Goal: Task Accomplishment & Management: Use online tool/utility

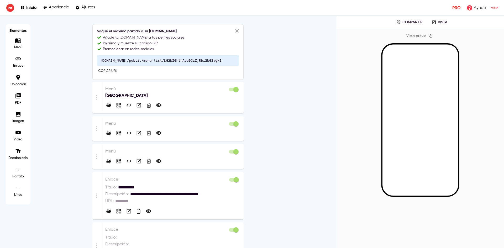
click at [163, 90] on p "Menú" at bounding box center [172, 89] width 134 height 6
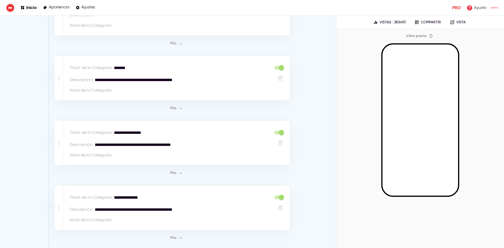
scroll to position [368, 0]
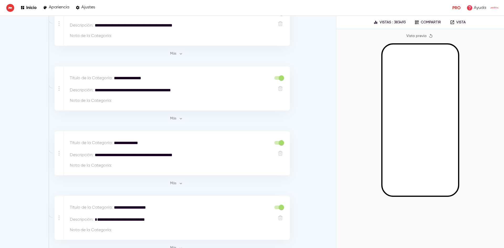
click at [175, 119] on span "Más" at bounding box center [176, 119] width 14 height 6
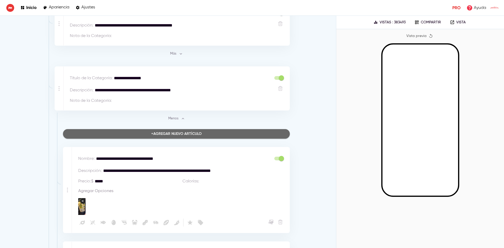
click at [179, 133] on div "+ Agregar nuevo artículo" at bounding box center [176, 134] width 50 height 7
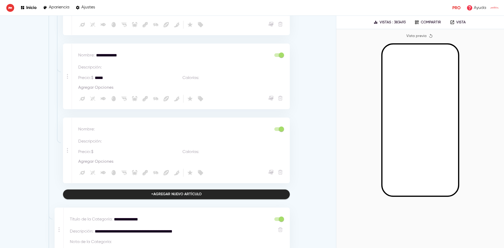
scroll to position [1313, 0]
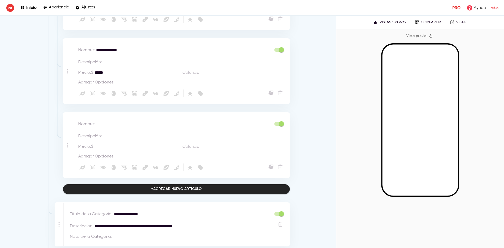
click at [101, 121] on textarea at bounding box center [183, 124] width 175 height 6
type textarea "*"
type textarea "**********"
click at [112, 144] on textarea at bounding box center [139, 147] width 88 height 6
type textarea "*****"
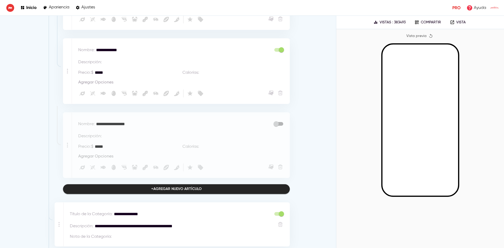
click at [359, 126] on div at bounding box center [420, 118] width 151 height 151
